Goal: Information Seeking & Learning: Learn about a topic

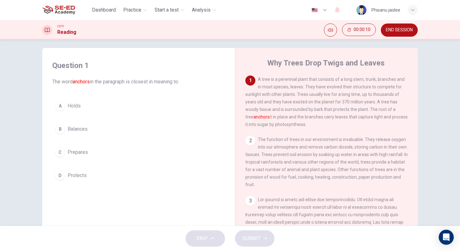
scroll to position [3, 0]
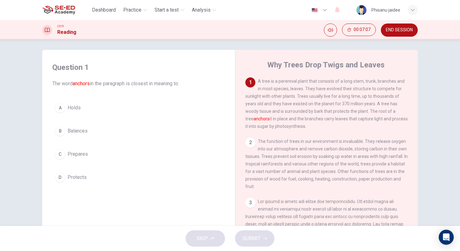
click at [73, 105] on span "Holds" at bounding box center [74, 108] width 13 height 8
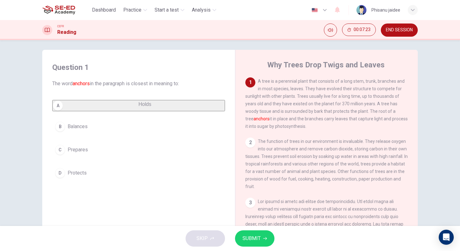
click at [255, 246] on button "SUBMIT" at bounding box center [254, 238] width 39 height 16
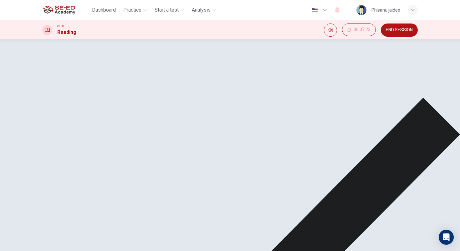
scroll to position [45, 0]
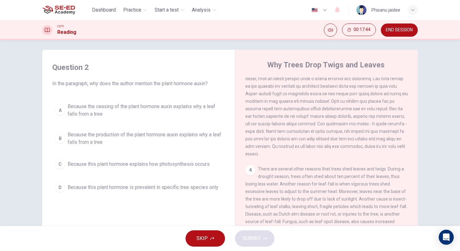
scroll to position [160, 0]
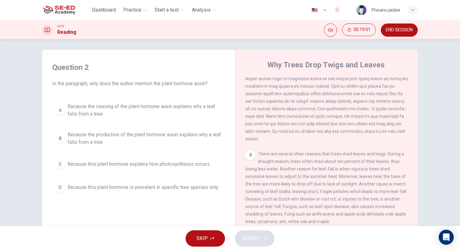
click at [64, 109] on div "A" at bounding box center [60, 110] width 10 height 10
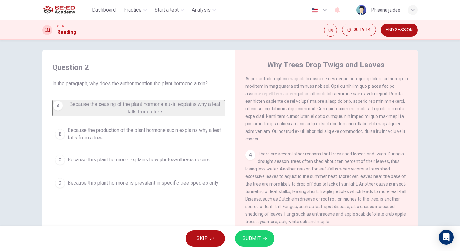
click at [253, 237] on span "SUBMIT" at bounding box center [251, 238] width 18 height 9
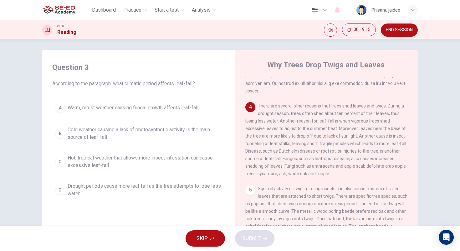
scroll to position [209, 0]
click at [117, 133] on span "Cold weather causing a lack of photosynthetic activity is the main source of le…" at bounding box center [145, 133] width 155 height 15
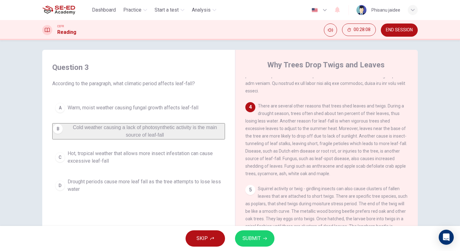
click at [249, 242] on span "SUBMIT" at bounding box center [251, 238] width 18 height 9
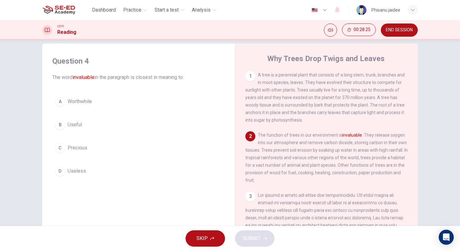
scroll to position [9, 0]
click at [64, 147] on div "C" at bounding box center [60, 148] width 10 height 10
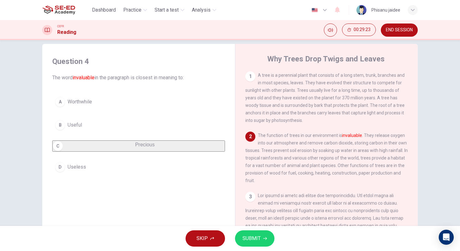
click at [244, 243] on button "SUBMIT" at bounding box center [254, 238] width 39 height 16
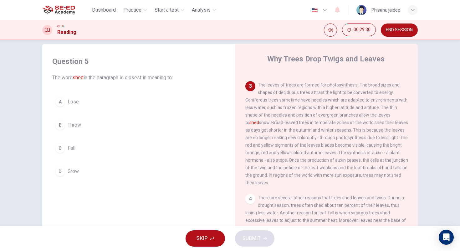
scroll to position [111, 0]
click at [73, 145] on span "Fall" at bounding box center [72, 148] width 8 height 8
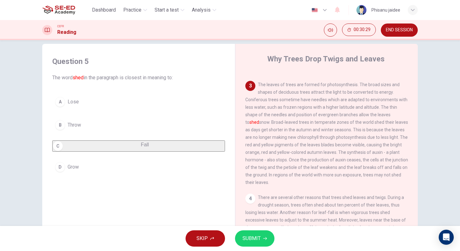
click at [255, 234] on span "SUBMIT" at bounding box center [251, 238] width 18 height 9
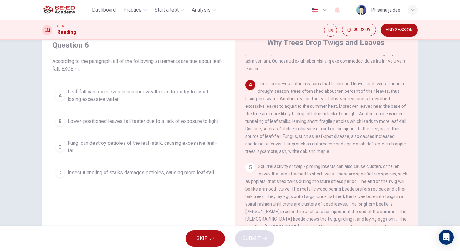
scroll to position [26, 0]
click at [144, 152] on span "Fungi can destroy petioles of the leaf-stalk, causing excessive leaf-fall" at bounding box center [145, 145] width 155 height 15
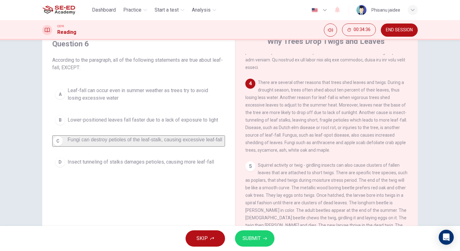
click at [255, 242] on span "SUBMIT" at bounding box center [251, 238] width 18 height 9
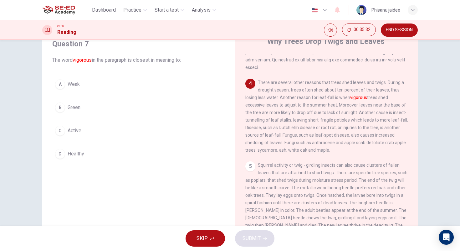
click at [78, 156] on span "Healthy" at bounding box center [76, 154] width 17 height 8
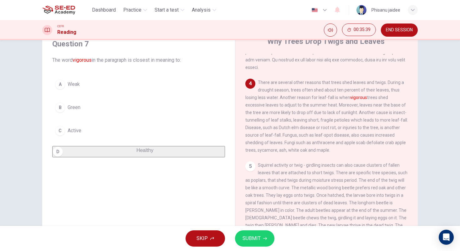
click at [250, 236] on span "SUBMIT" at bounding box center [251, 238] width 18 height 9
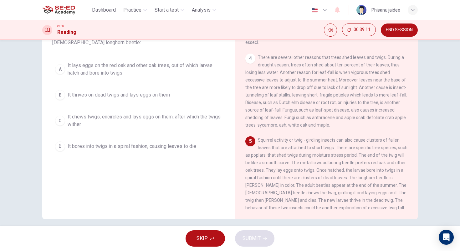
scroll to position [54, 0]
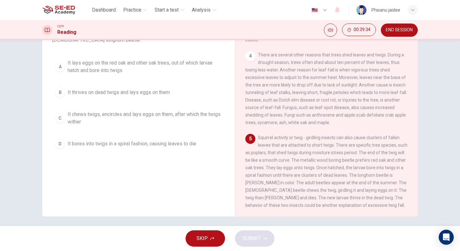
click at [133, 97] on button "B It thrives on dead twigs and lays eggs on them" at bounding box center [138, 92] width 173 height 16
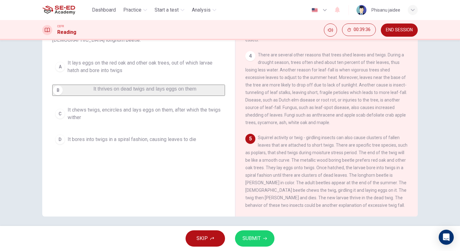
click at [263, 240] on button "SUBMIT" at bounding box center [254, 238] width 39 height 16
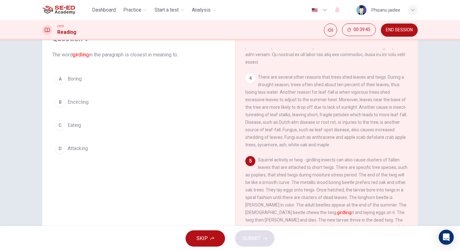
scroll to position [31, 0]
click at [78, 128] on span "Eating" at bounding box center [74, 126] width 13 height 8
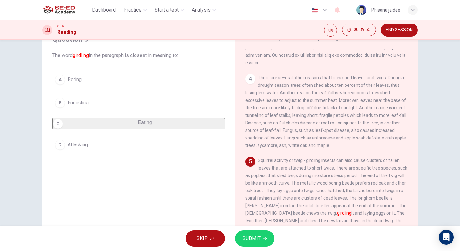
click at [265, 238] on icon "button" at bounding box center [265, 238] width 4 height 4
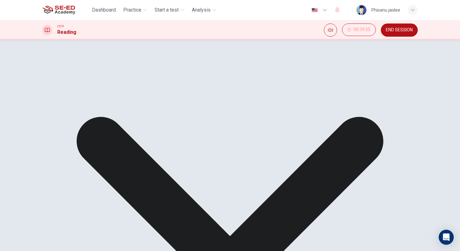
scroll to position [57, 0]
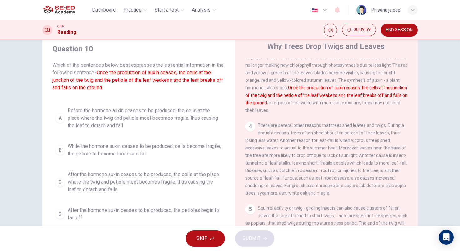
scroll to position [167, 0]
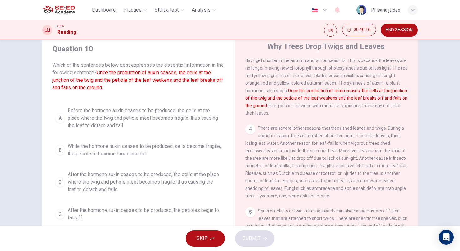
click at [135, 118] on span "Before the hormone auxin ceases to be produced, the cells at the place where th…" at bounding box center [145, 118] width 155 height 23
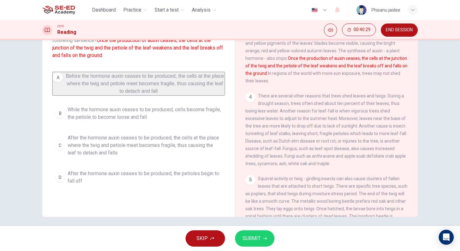
scroll to position [57, 0]
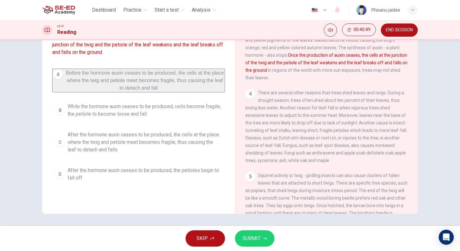
click at [136, 141] on span "After the hormone auxin ceases to be produced, the cells at the place where the…" at bounding box center [145, 142] width 155 height 23
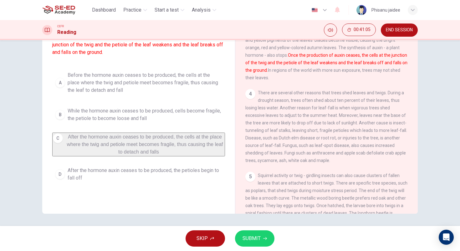
click at [250, 229] on div "SKIP SUBMIT" at bounding box center [230, 238] width 460 height 25
click at [248, 243] on button "SUBMIT" at bounding box center [254, 238] width 39 height 16
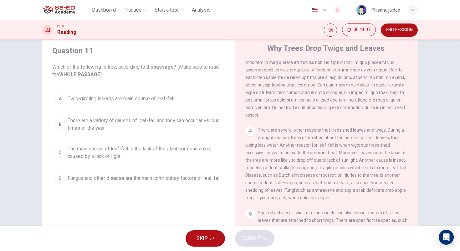
scroll to position [0, 0]
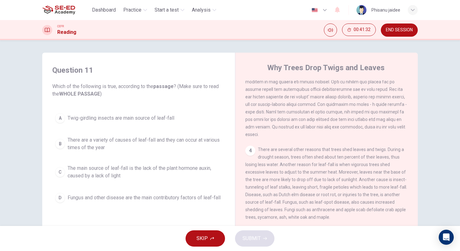
click at [143, 141] on span "There are a variety of causes of leaf-fall and they can occur at various times …" at bounding box center [145, 143] width 155 height 15
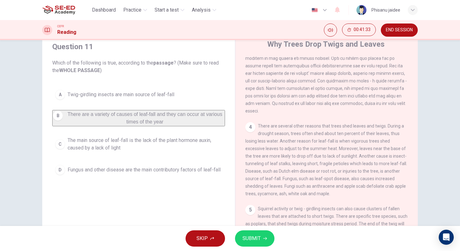
scroll to position [36, 0]
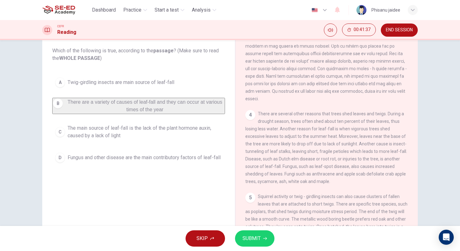
click at [247, 232] on button "SUBMIT" at bounding box center [254, 238] width 39 height 16
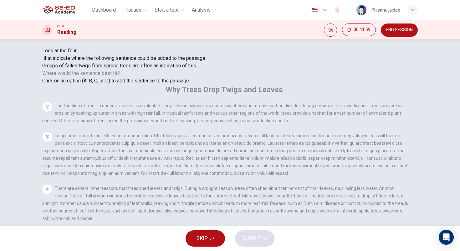
scroll to position [45, 0]
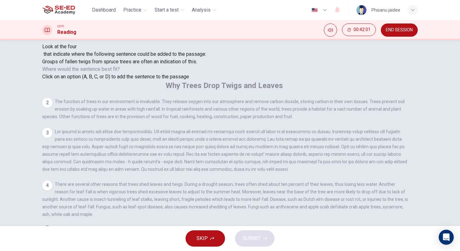
click at [112, 226] on input at bounding box center [85, 229] width 54 height 6
click at [216, 234] on input at bounding box center [189, 237] width 54 height 6
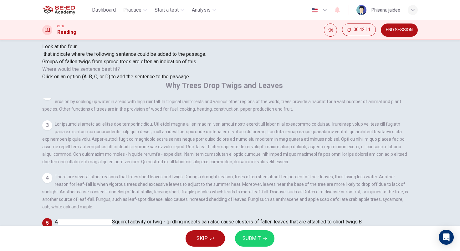
click at [274, 234] on input at bounding box center [299, 237] width 54 height 6
click at [256, 239] on span "SUBMIT" at bounding box center [251, 238] width 18 height 9
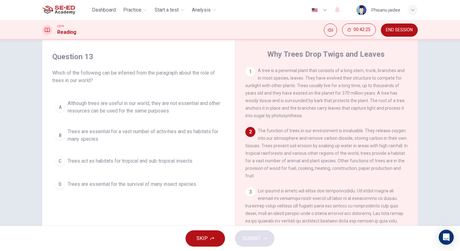
scroll to position [8, 0]
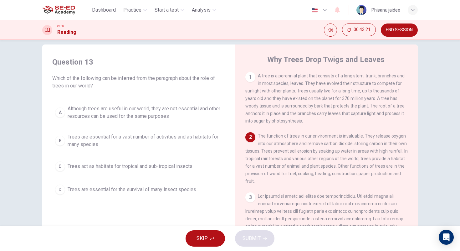
click at [124, 114] on span "Although trees are useful in our world, they are not essential and other resour…" at bounding box center [145, 112] width 155 height 15
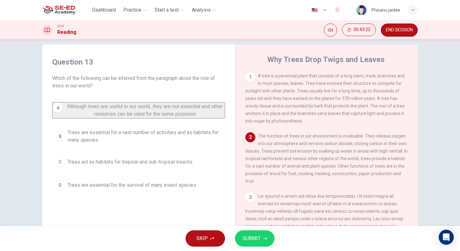
click at [262, 234] on button "SUBMIT" at bounding box center [254, 238] width 39 height 16
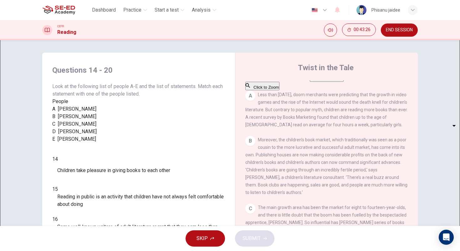
scroll to position [0, 0]
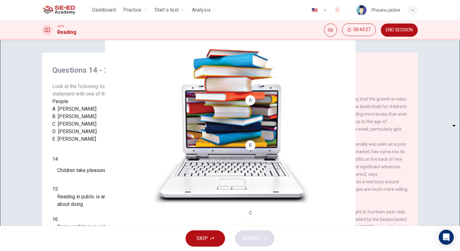
click at [400, 29] on span "END SESSION" at bounding box center [399, 30] width 27 height 5
